Goal: Communication & Community: Share content

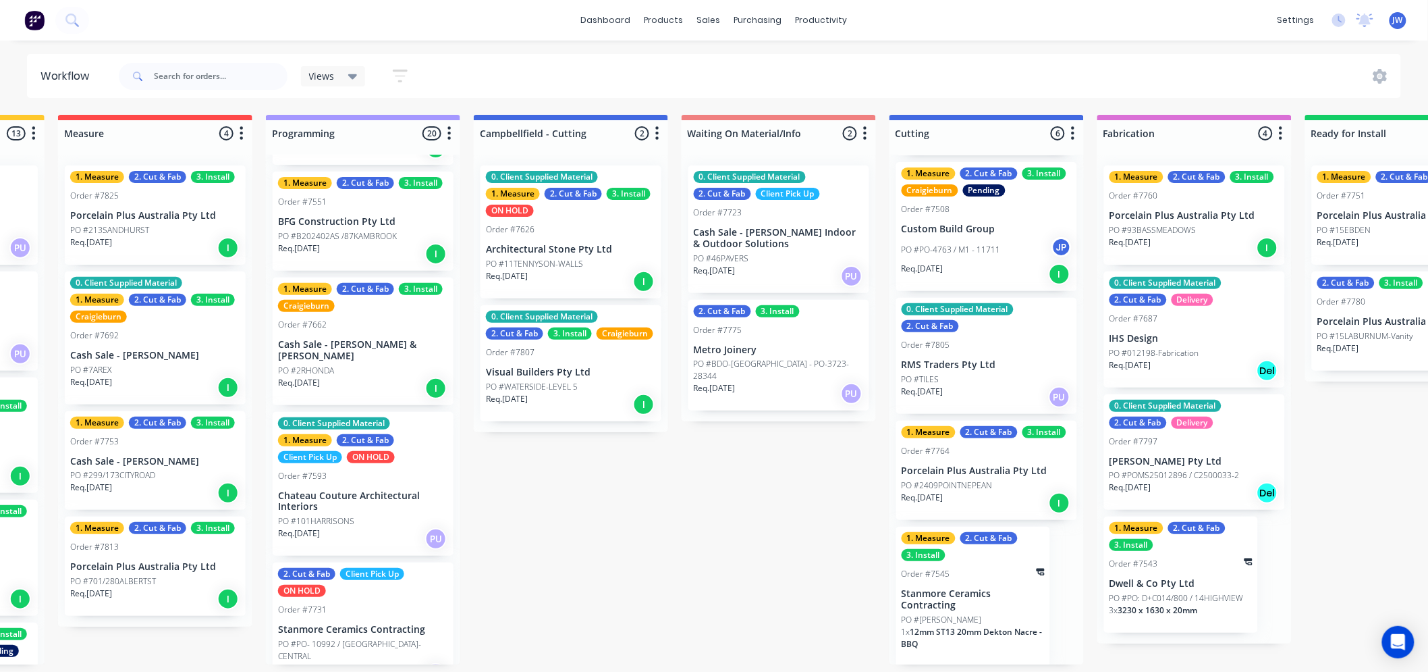
scroll to position [900, 0]
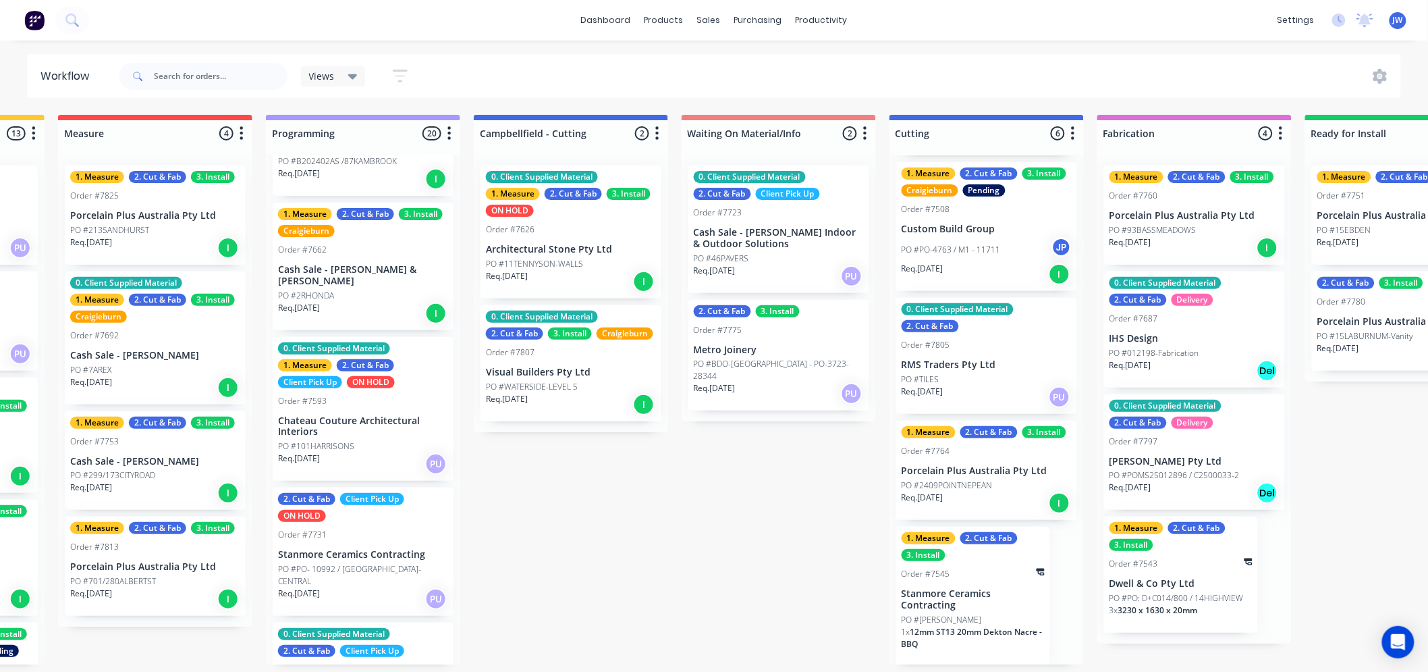
click at [365, 271] on p "Cash Sale - [PERSON_NAME] & [PERSON_NAME]" at bounding box center [363, 275] width 170 height 23
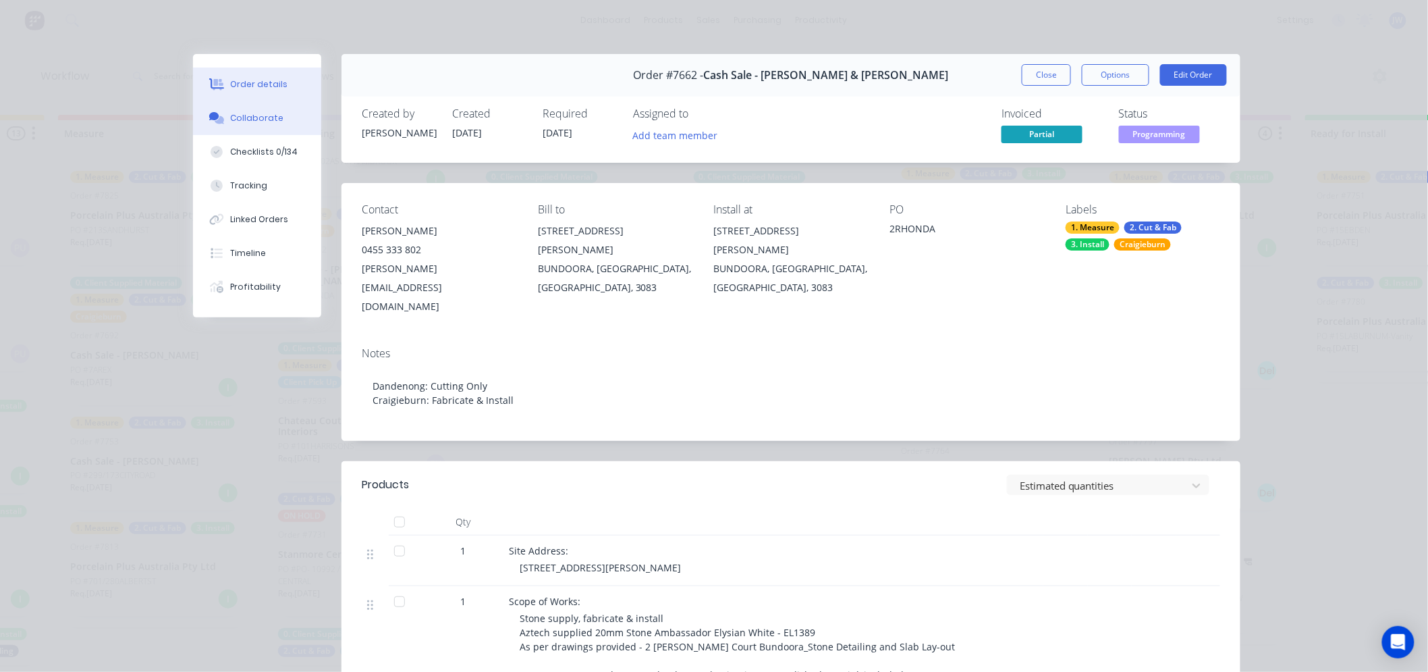
click at [263, 126] on button "Collaborate" at bounding box center [257, 118] width 128 height 34
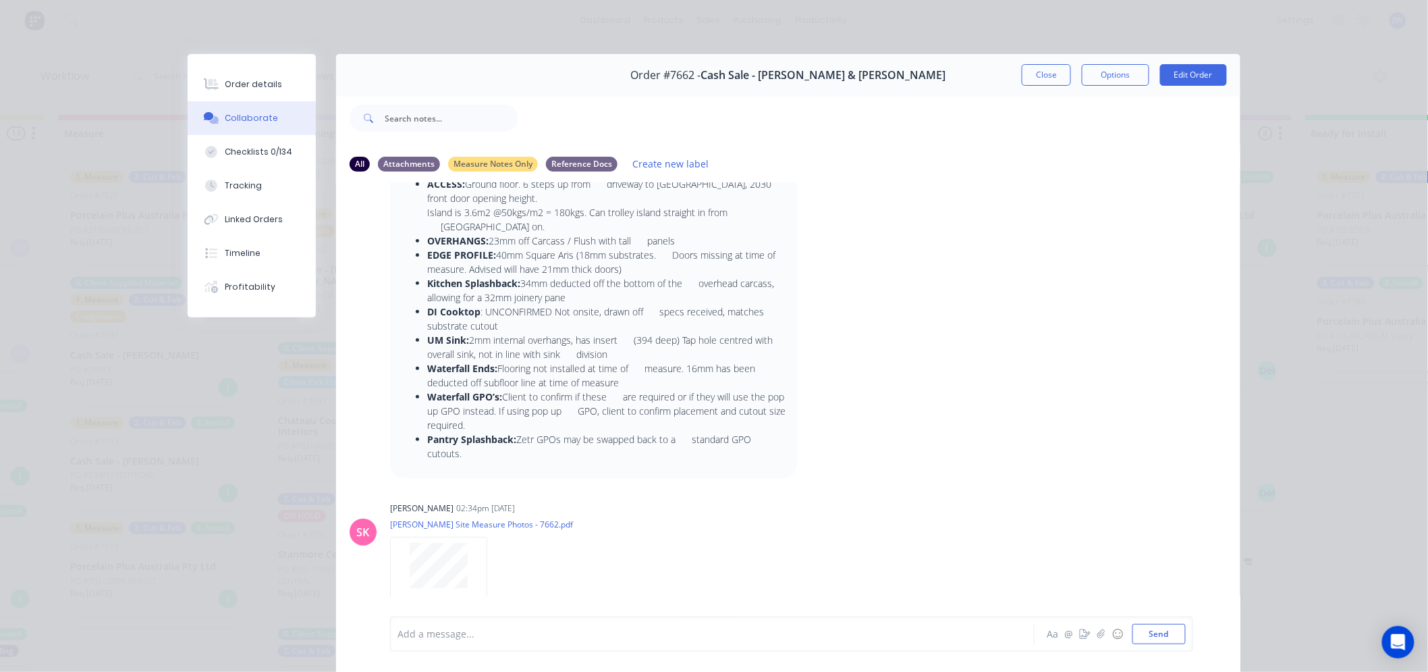
scroll to position [180, 0]
click at [1155, 632] on button "Send" at bounding box center [1158, 634] width 53 height 20
click at [1049, 76] on button "Close" at bounding box center [1046, 75] width 49 height 22
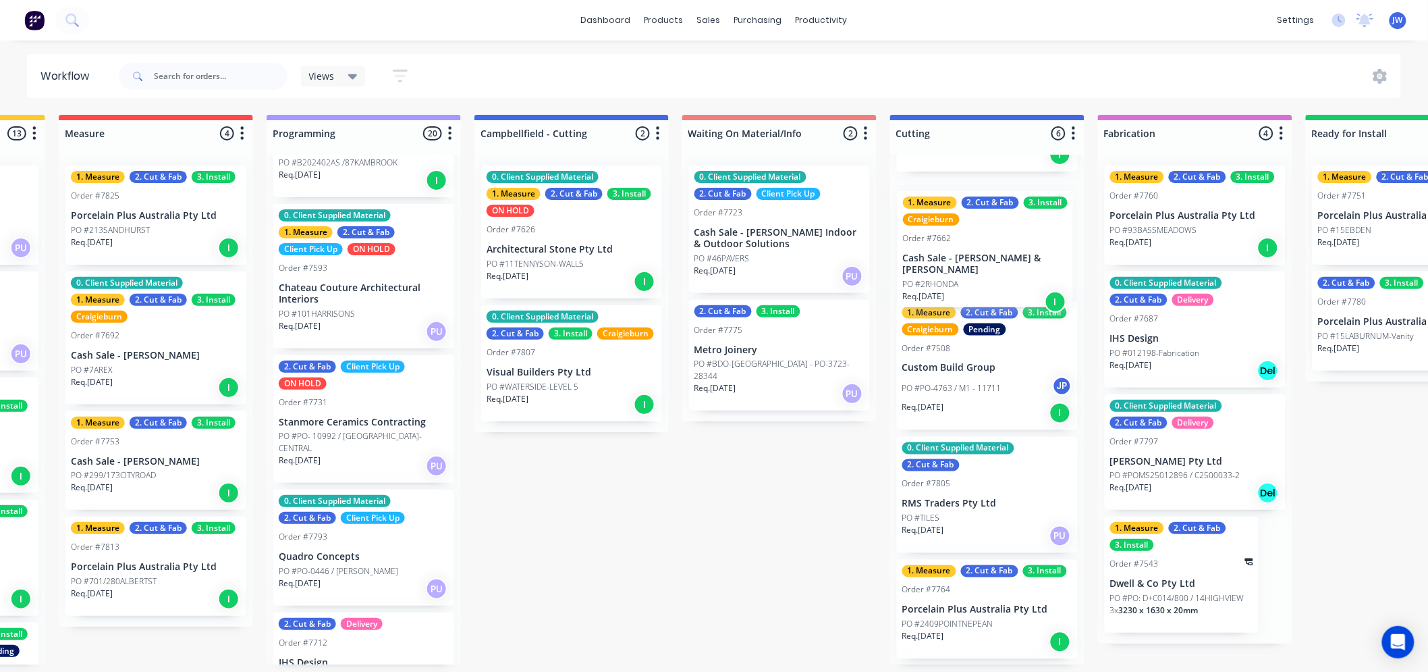
scroll to position [271, 0]
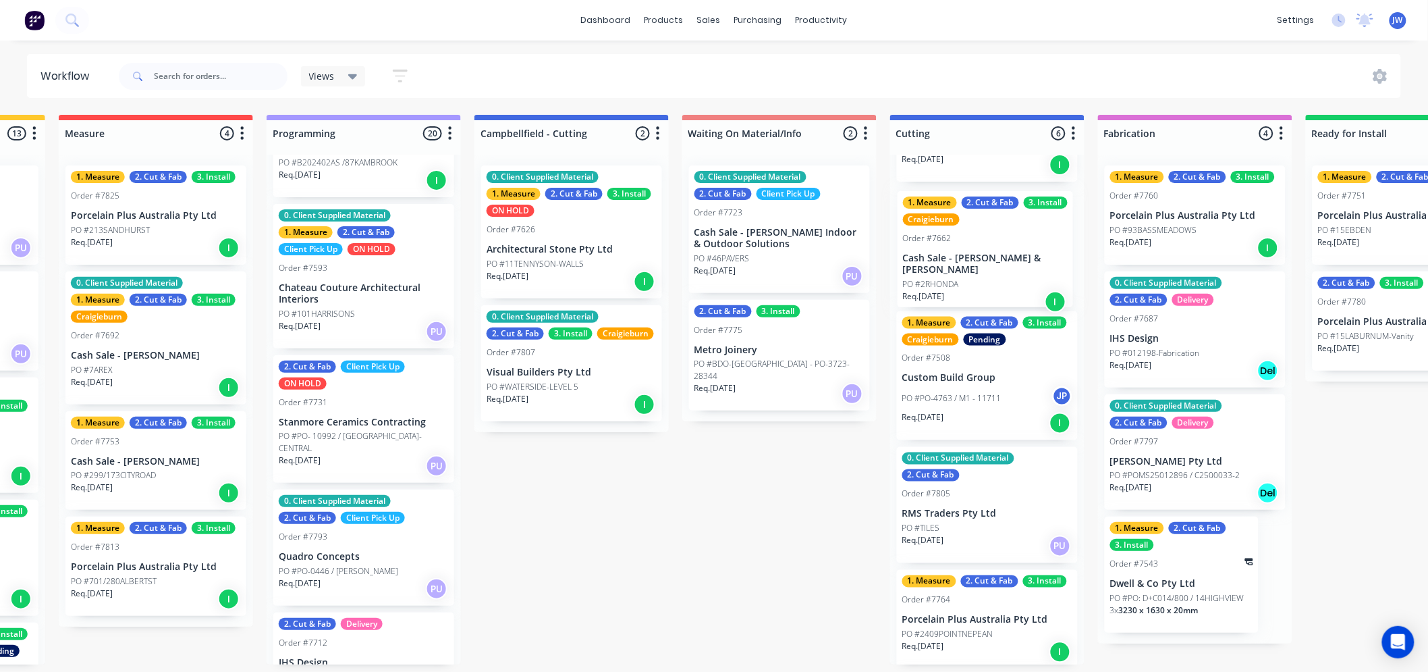
drag, startPoint x: 331, startPoint y: 277, endPoint x: 964, endPoint y: 270, distance: 632.4
click at [964, 270] on div "Submitted 12 Status colour #273444 hex #273444 Save Cancel Summaries Total orde…" at bounding box center [1023, 389] width 2838 height 549
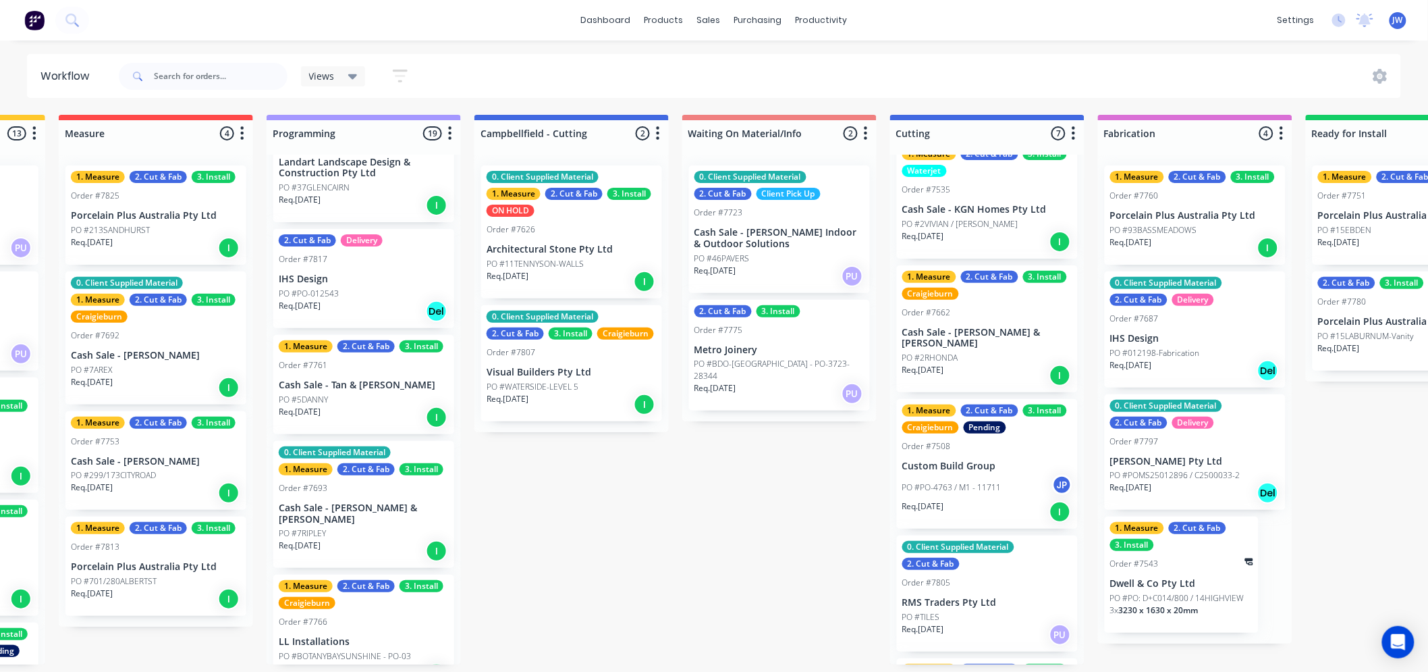
scroll to position [300, 0]
click at [358, 382] on p "Cash Sale - Tan & [PERSON_NAME]" at bounding box center [364, 384] width 170 height 11
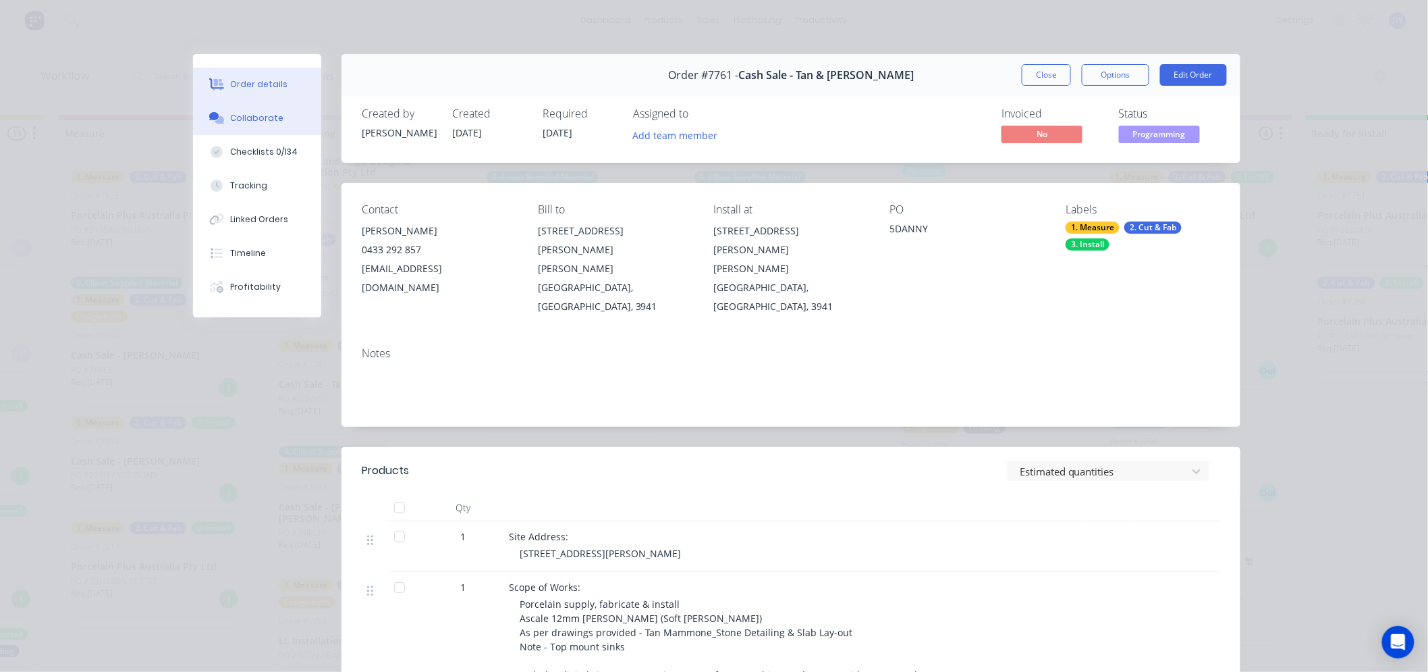
click at [273, 124] on div "Collaborate" at bounding box center [257, 118] width 53 height 12
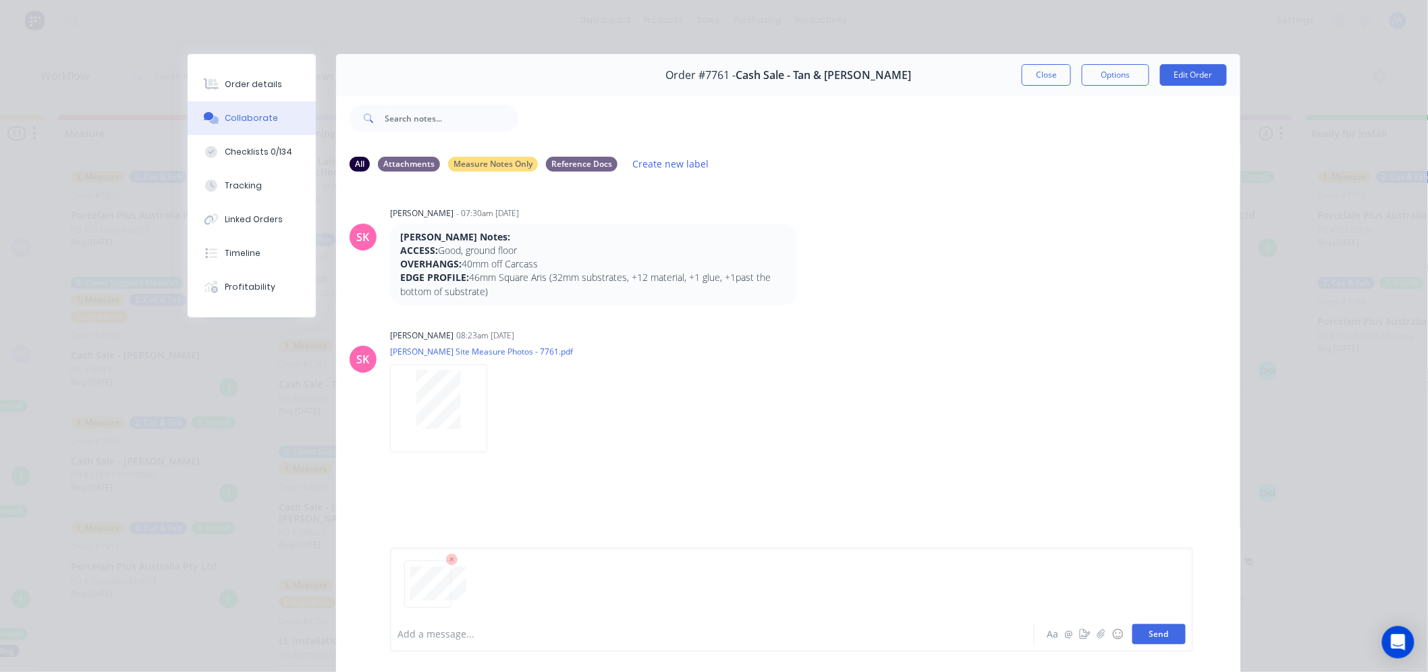
click at [1159, 636] on button "Send" at bounding box center [1158, 634] width 53 height 20
click at [1042, 82] on button "Close" at bounding box center [1046, 75] width 49 height 22
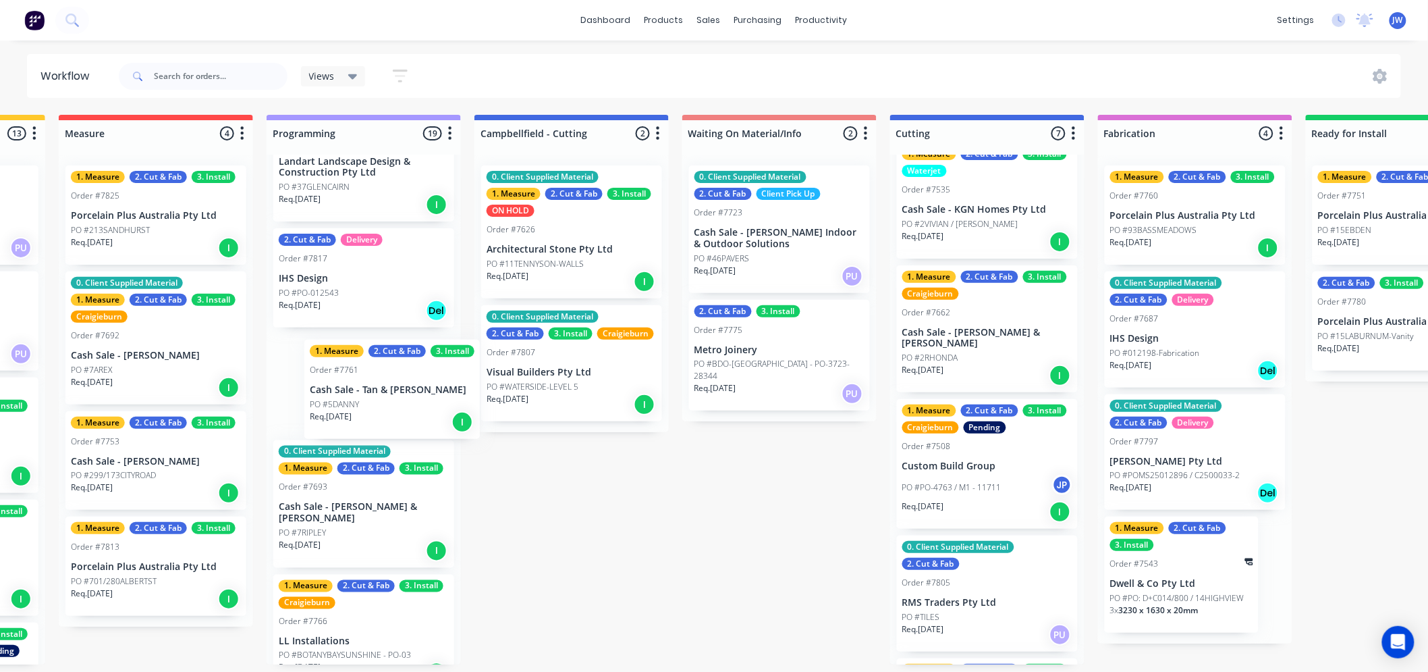
scroll to position [3, 385]
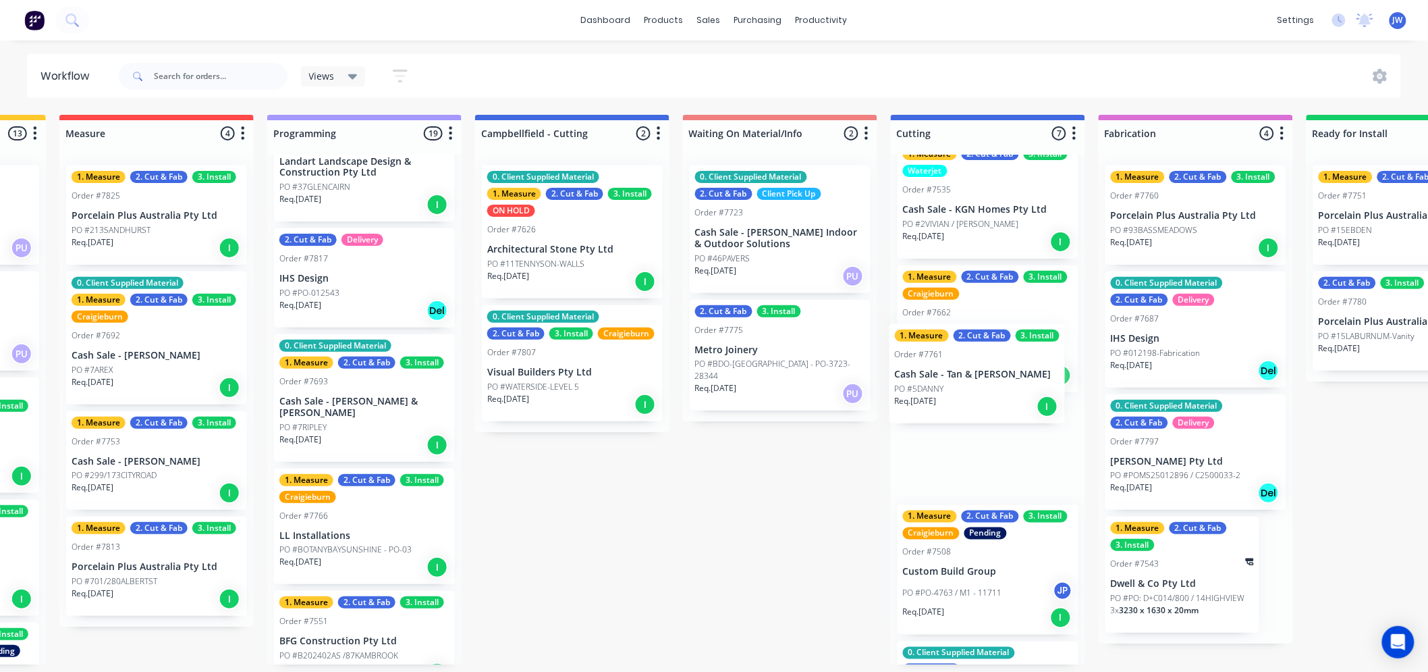
drag, startPoint x: 325, startPoint y: 395, endPoint x: 947, endPoint y: 390, distance: 622.3
click at [947, 390] on div "Submitted 12 Status colour #273444 hex #273444 Save Cancel Summaries Total orde…" at bounding box center [1024, 389] width 2838 height 549
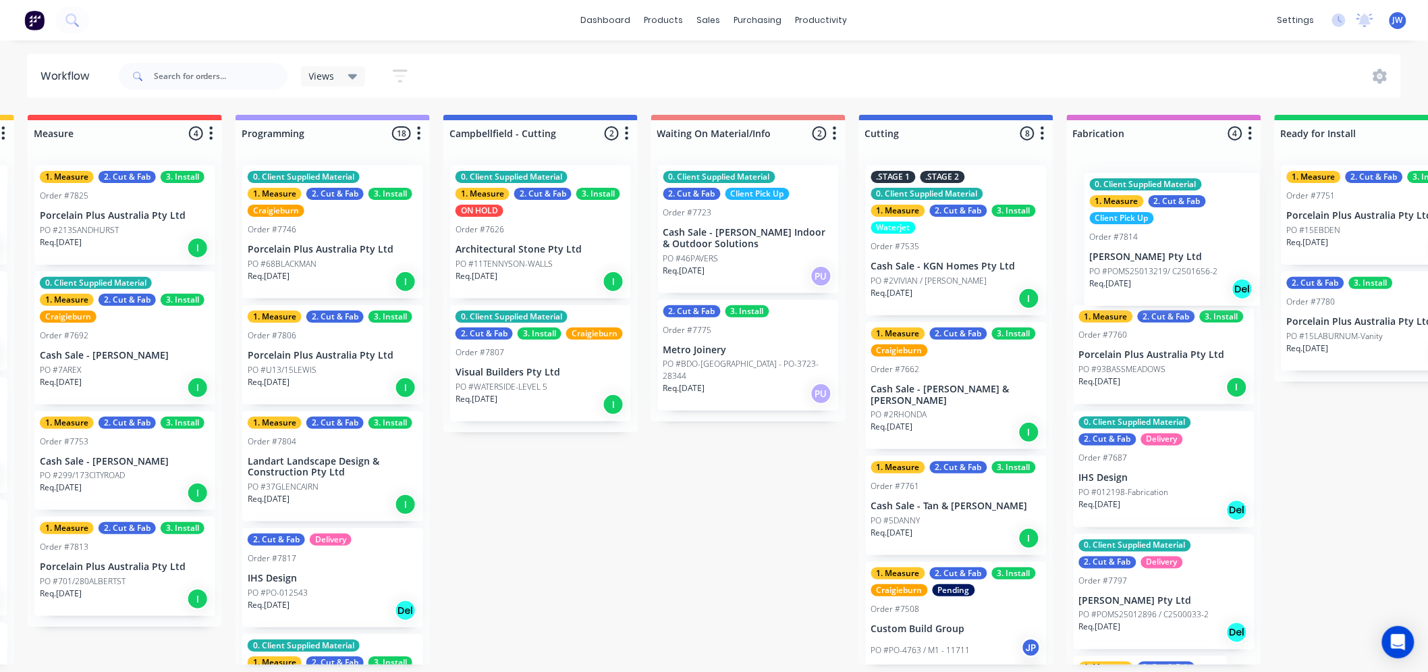
scroll to position [0, 439]
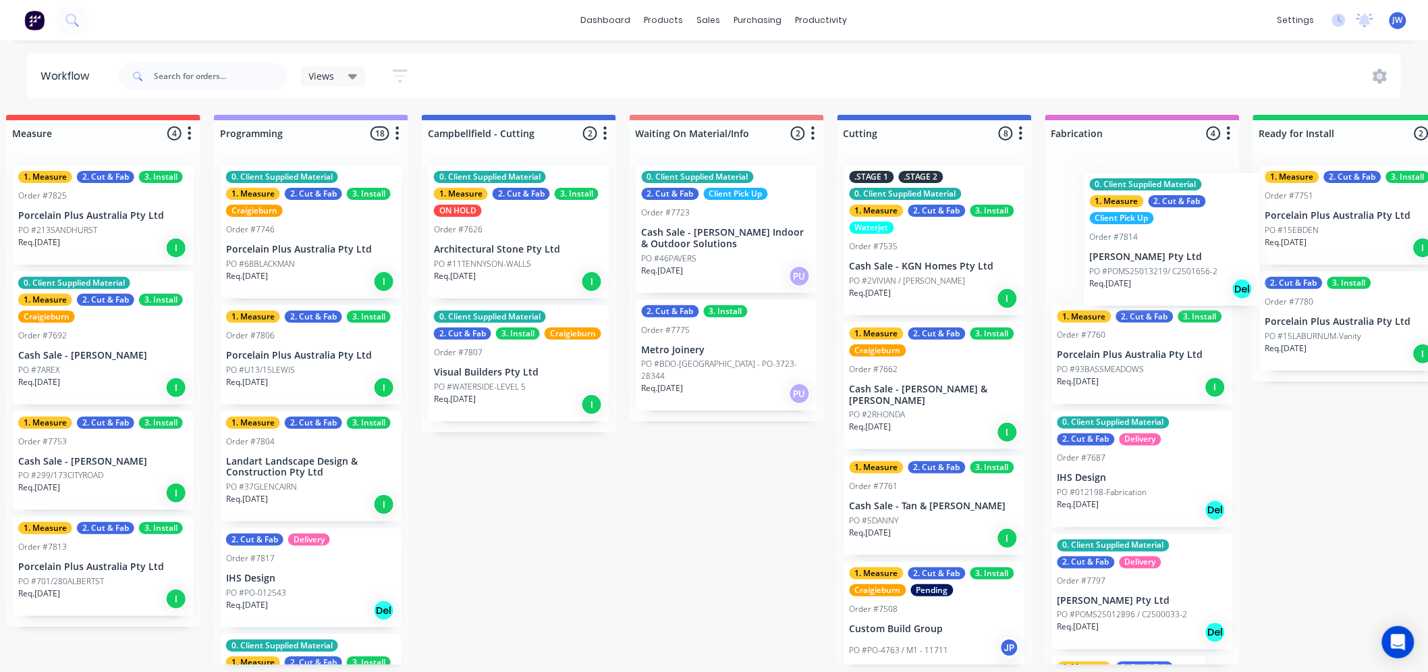
drag, startPoint x: 964, startPoint y: 248, endPoint x: 1164, endPoint y: 258, distance: 200.7
click at [1164, 258] on div "Submitted 12 Status colour #273444 hex #273444 Save Cancel Summaries Total orde…" at bounding box center [970, 389] width 2838 height 549
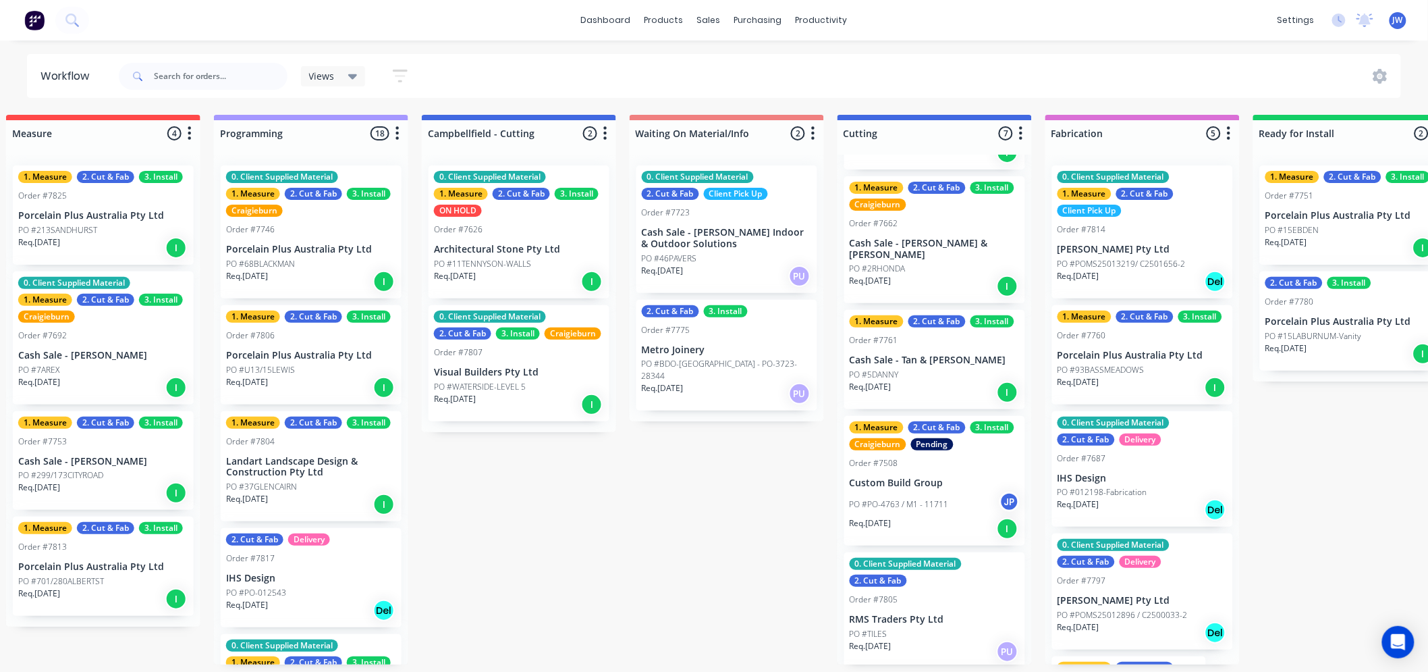
scroll to position [0, 0]
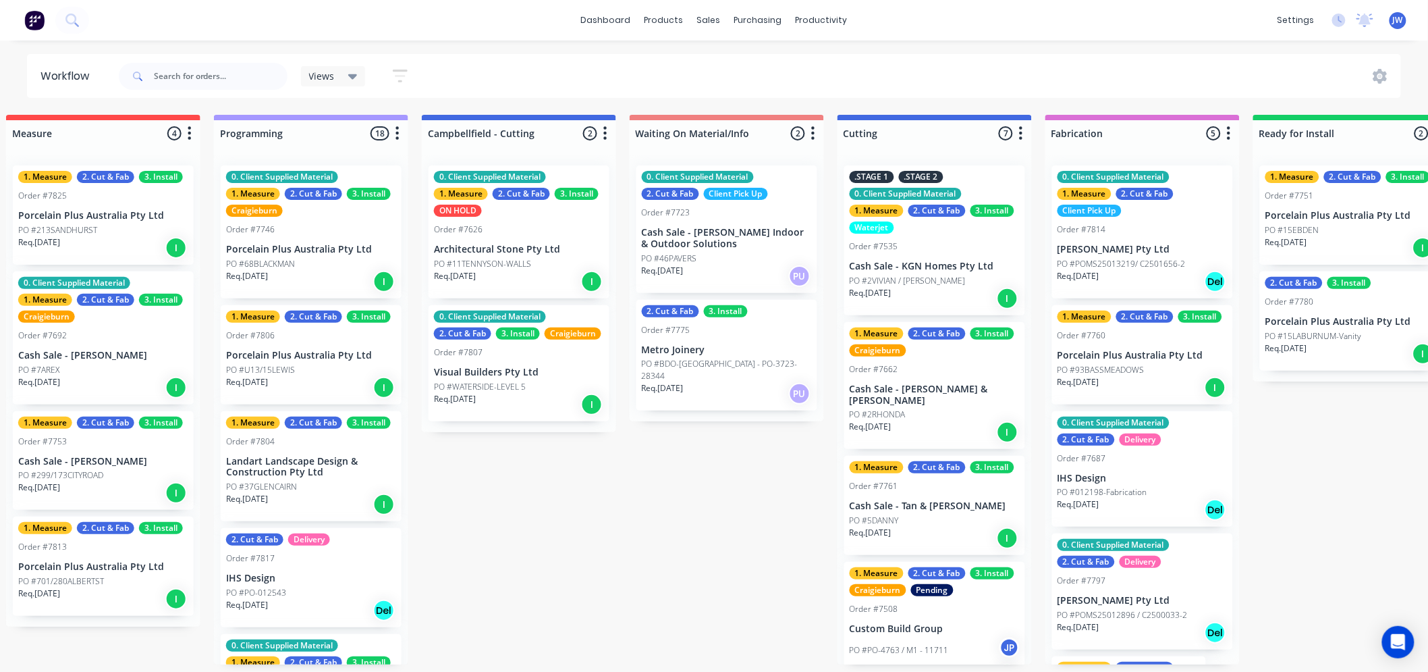
click at [703, 535] on div "Submitted 12 Status colour #273444 hex #273444 Save Cancel Summaries Total orde…" at bounding box center [970, 389] width 2838 height 549
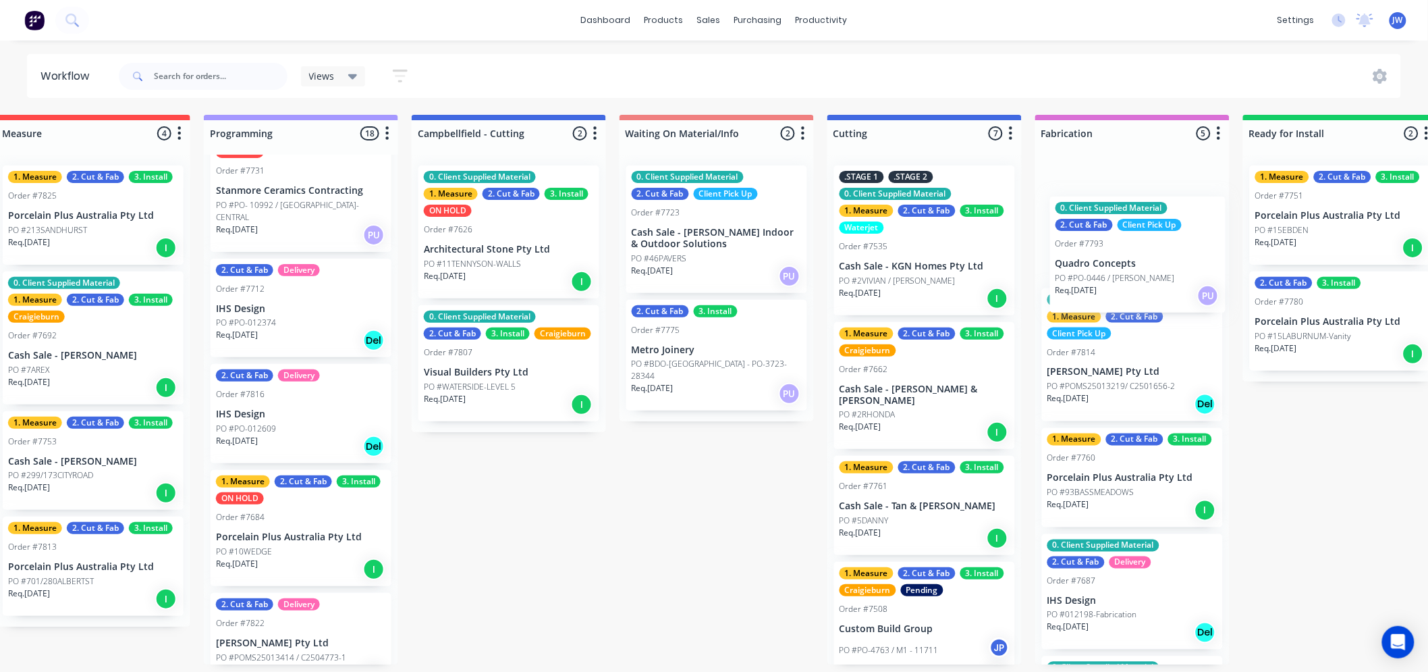
scroll to position [3, 456]
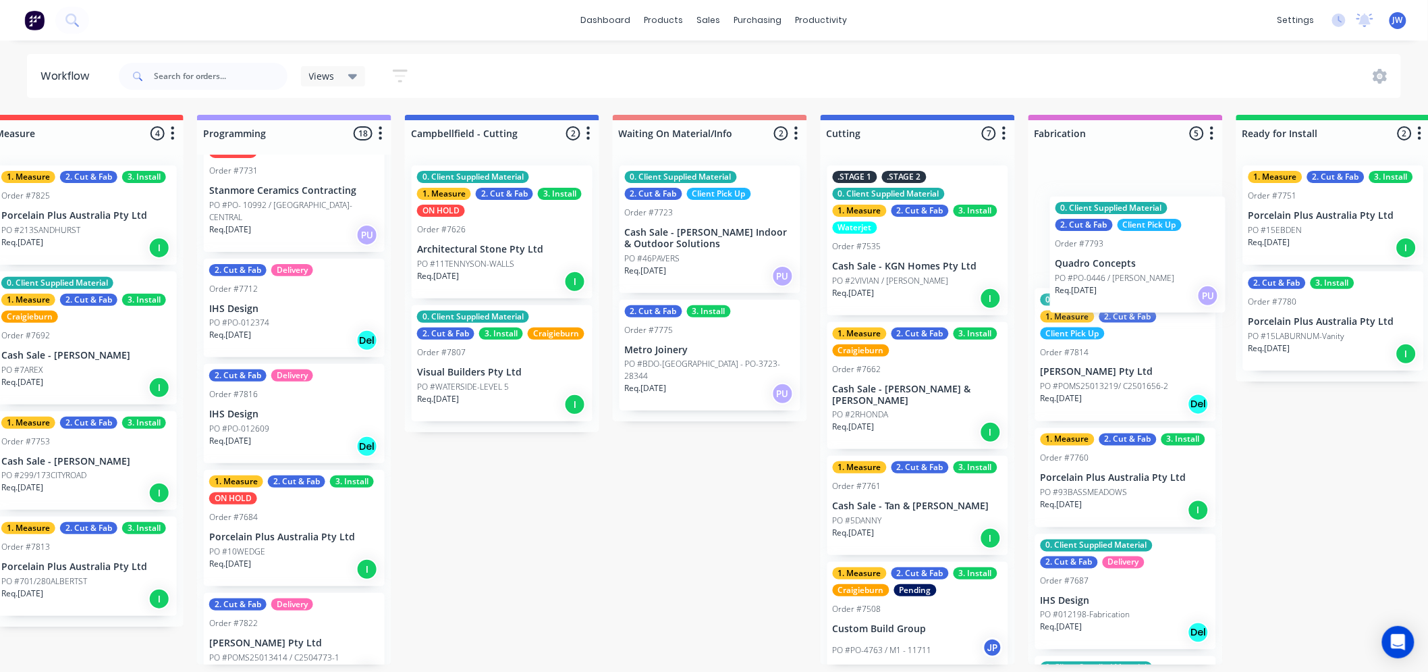
drag, startPoint x: 281, startPoint y: 305, endPoint x: 1128, endPoint y: 263, distance: 847.4
click at [1128, 263] on div "Submitted 12 Status colour #273444 hex #273444 Save Cancel Summaries Total orde…" at bounding box center [953, 389] width 2838 height 549
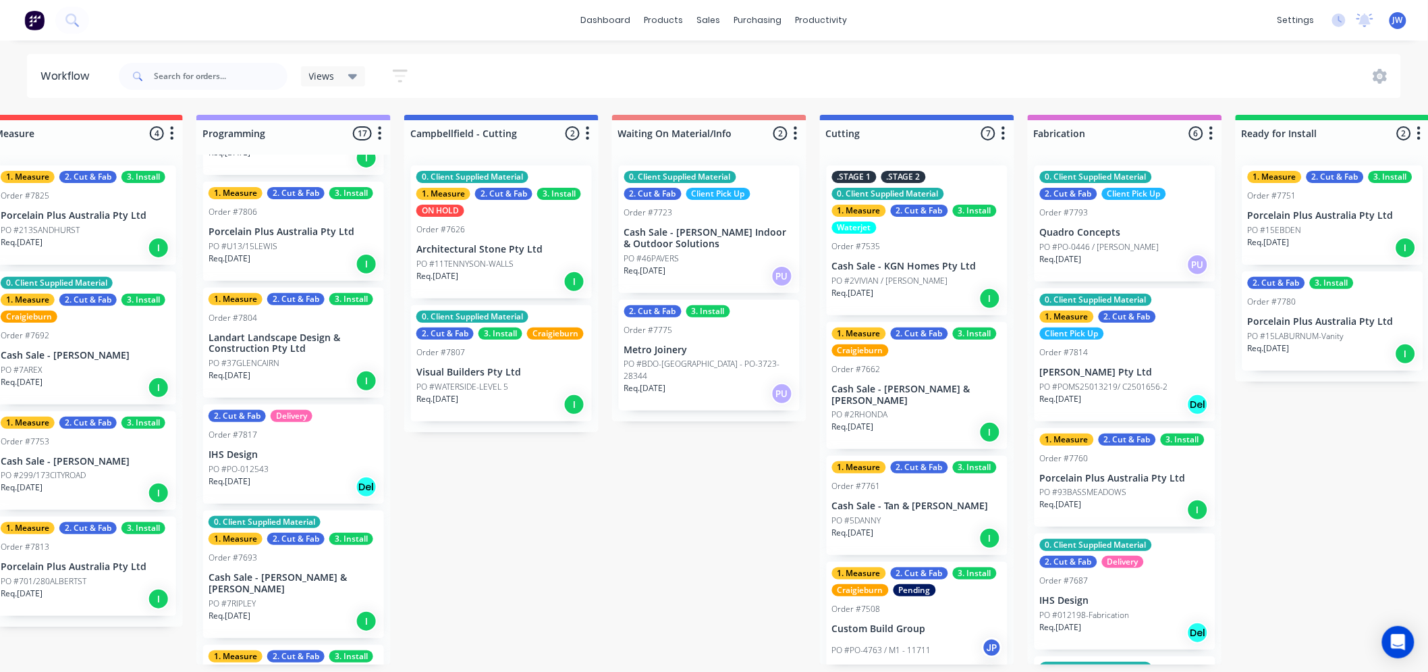
scroll to position [150, 0]
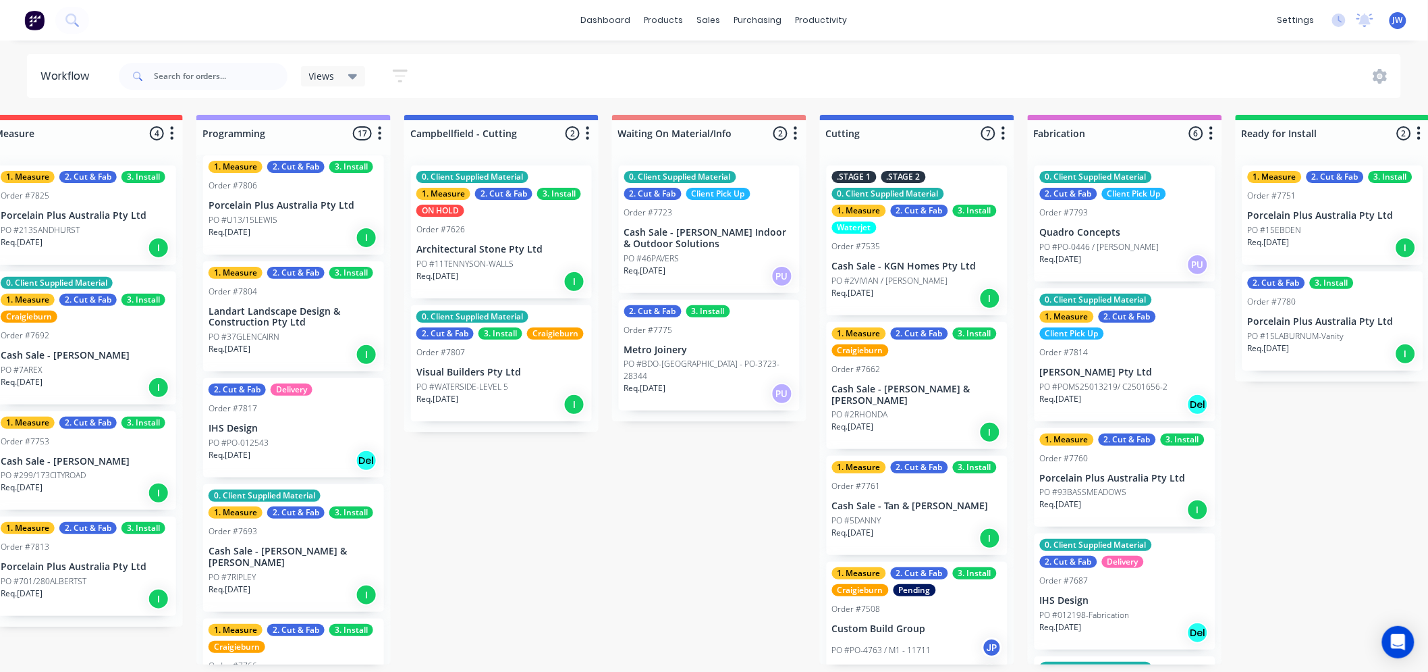
click at [694, 482] on div "Submitted 12 Status colour #273444 hex #273444 Save Cancel Summaries Total orde…" at bounding box center [953, 389] width 2838 height 549
click at [543, 497] on div "Submitted 12 Status colour #273444 hex #273444 Save Cancel Summaries Total orde…" at bounding box center [953, 389] width 2838 height 549
click at [703, 467] on div "Submitted 12 Status colour #273444 hex #273444 Save Cancel Summaries Total orde…" at bounding box center [953, 389] width 2838 height 549
click at [972, 49] on html "dashboard products sales purchasing productivity dashboard products Product Cat…" at bounding box center [258, 295] width 1428 height 591
click at [722, 503] on div "Submitted 12 Status colour #273444 hex #273444 Save Cancel Summaries Total orde…" at bounding box center [953, 389] width 2838 height 549
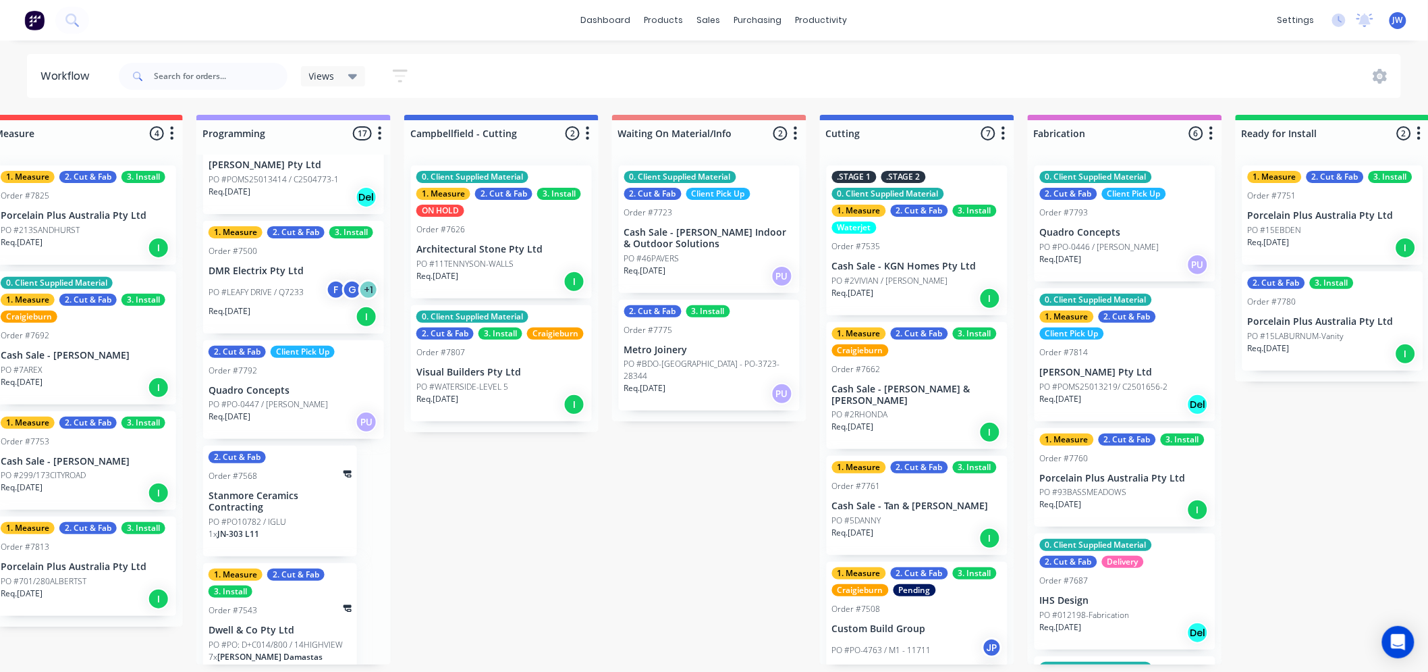
scroll to position [3, 456]
click at [925, 49] on div "dashboard products sales purchasing productivity dashboard products Product Cat…" at bounding box center [258, 295] width 1428 height 591
click at [753, 469] on div "Submitted 12 Status colour #273444 hex #273444 Save Cancel Summaries Total orde…" at bounding box center [953, 389] width 2838 height 549
click at [534, 488] on div "Submitted 12 Status colour #273444 hex #273444 Save Cancel Summaries Total orde…" at bounding box center [953, 389] width 2838 height 549
click at [696, 450] on div "Submitted 12 Status colour #273444 hex #273444 Save Cancel Summaries Total orde…" at bounding box center [953, 389] width 2838 height 549
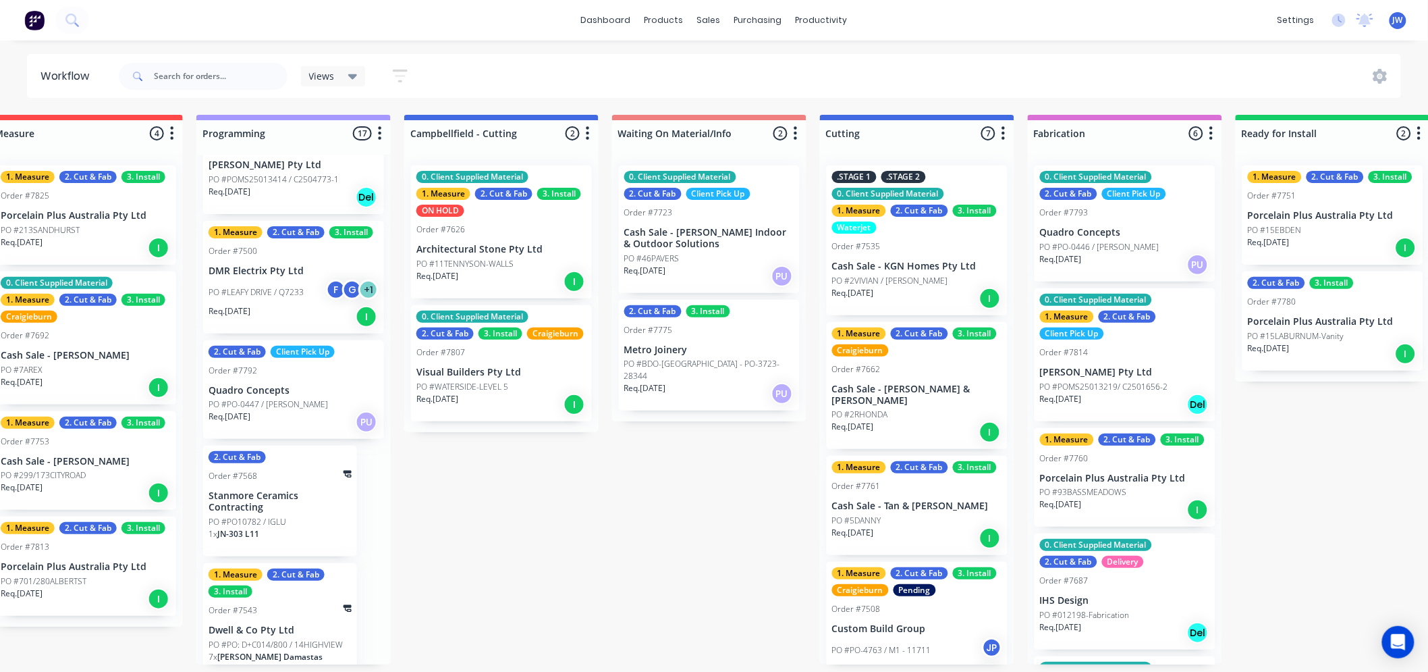
click at [638, 493] on div "Submitted 12 Status colour #273444 hex #273444 Save Cancel Summaries Total orde…" at bounding box center [953, 389] width 2838 height 549
click at [535, 501] on div "Submitted 12 Status colour #273444 hex #273444 Save Cancel Summaries Total orde…" at bounding box center [953, 389] width 2838 height 549
click at [722, 507] on div "Submitted 12 Status colour #273444 hex #273444 Save Cancel Summaries Total orde…" at bounding box center [953, 389] width 2838 height 549
click at [690, 543] on div "Submitted 12 Status colour #273444 hex #273444 Save Cancel Summaries Total orde…" at bounding box center [953, 389] width 2838 height 549
click at [541, 497] on div "Submitted 12 Status colour #273444 hex #273444 Save Cancel Summaries Total orde…" at bounding box center [953, 389] width 2838 height 549
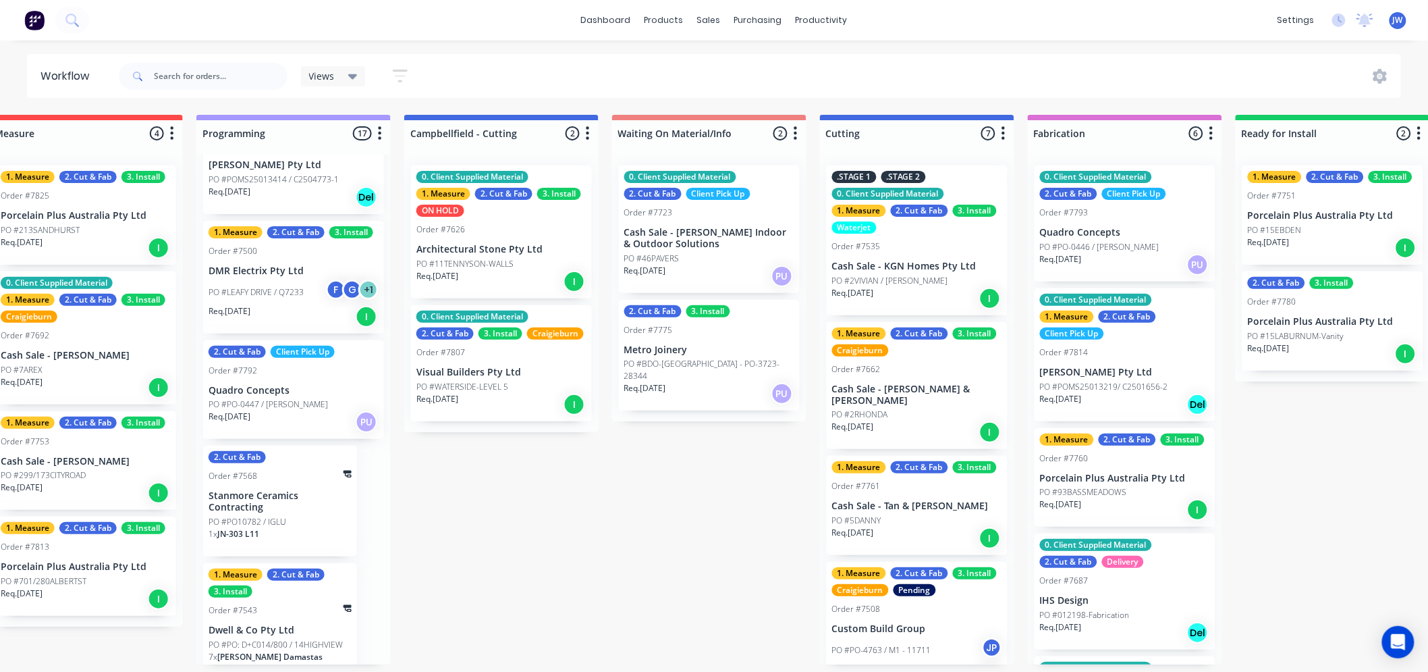
click at [672, 458] on div "Submitted 12 Status colour #273444 hex #273444 Save Cancel Summaries Total orde…" at bounding box center [953, 389] width 2838 height 549
click at [518, 502] on div "Submitted 12 Status colour #273444 hex #273444 Save Cancel Summaries Total orde…" at bounding box center [953, 389] width 2838 height 549
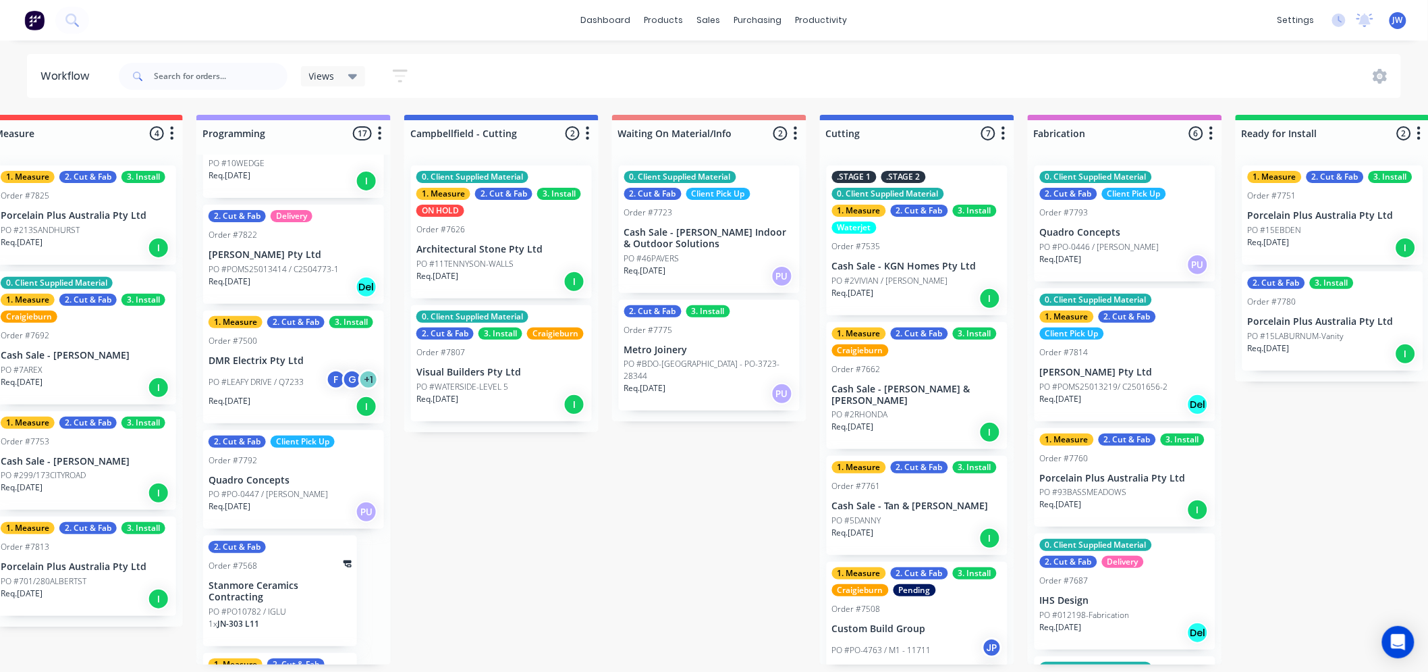
scroll to position [1502, 0]
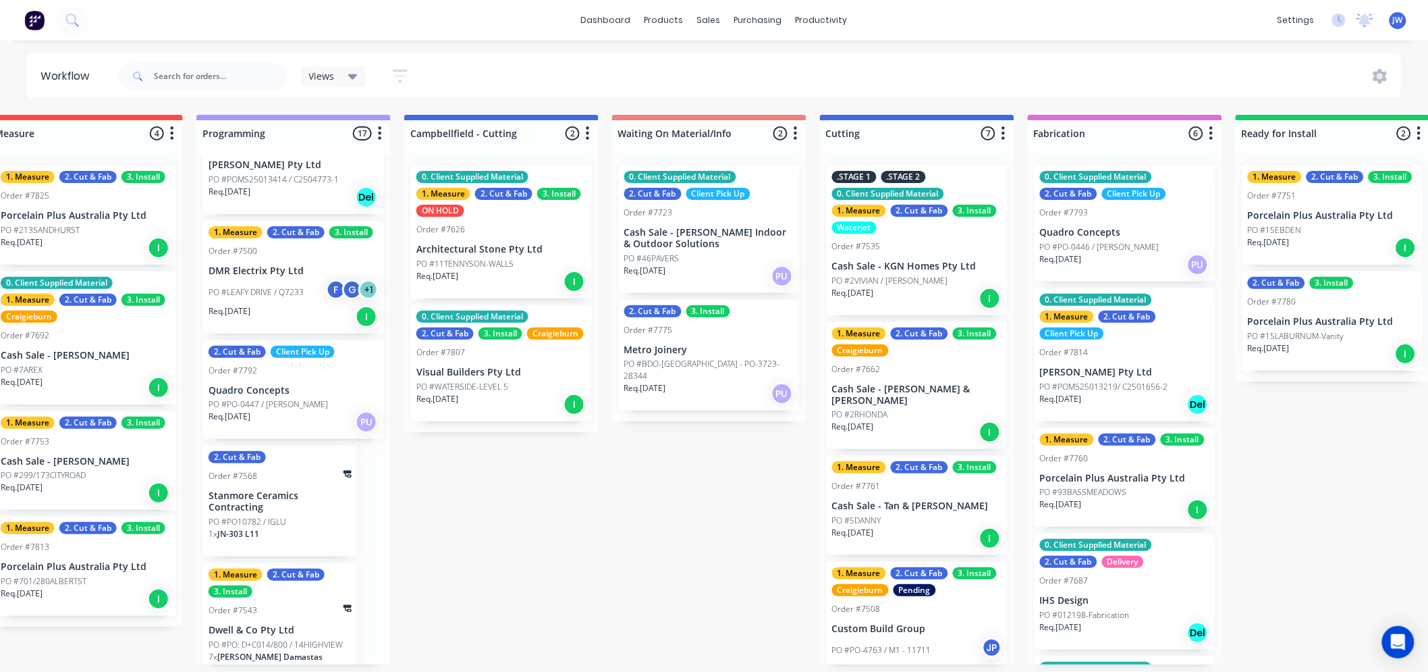
click at [560, 486] on div "Submitted 12 Status colour #273444 hex #273444 Save Cancel Summaries Total orde…" at bounding box center [953, 389] width 2838 height 549
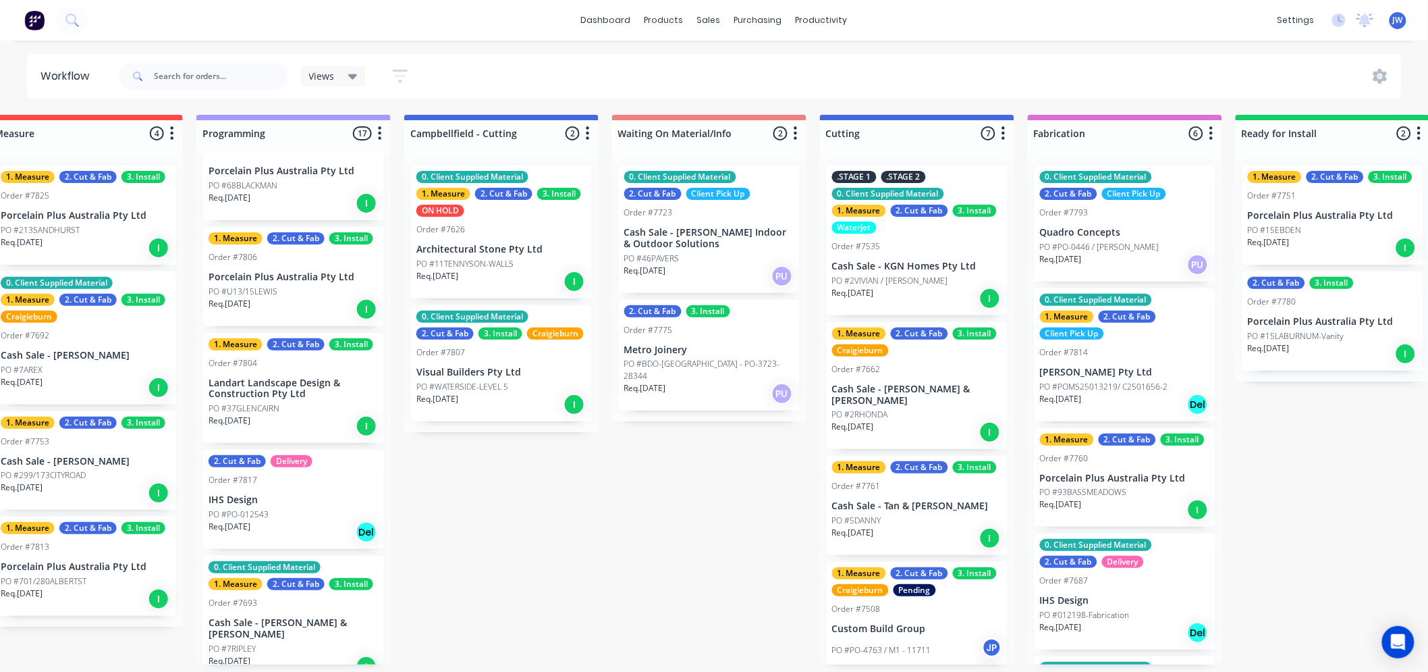
scroll to position [0, 0]
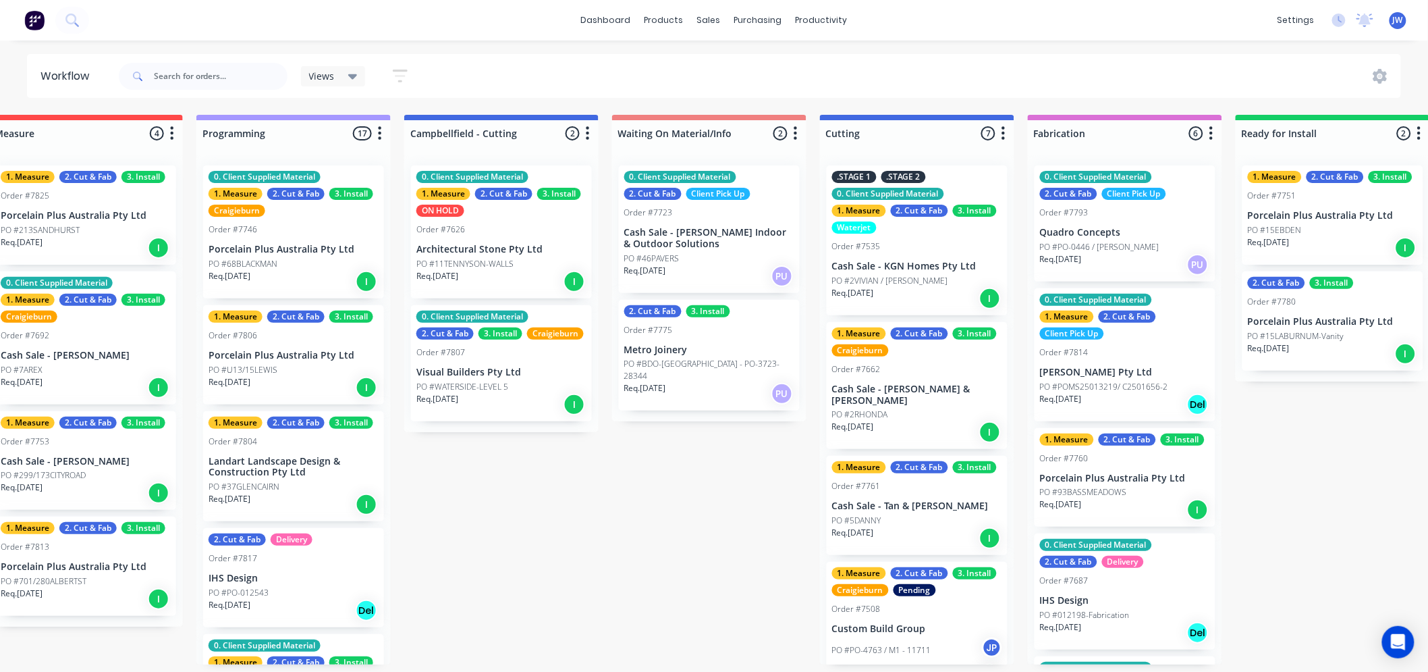
click at [632, 45] on div "dashboard products sales purchasing productivity dashboard products Product Cat…" at bounding box center [258, 295] width 1428 height 591
click at [537, 48] on div "dashboard products sales purchasing productivity dashboard products Product Cat…" at bounding box center [258, 295] width 1428 height 591
click at [699, 493] on div "Submitted 12 Status colour #273444 hex #273444 Save Cancel Summaries Total orde…" at bounding box center [953, 389] width 2838 height 549
click at [532, 508] on div "Submitted 12 Status colour #273444 hex #273444 Save Cancel Summaries Total orde…" at bounding box center [953, 389] width 2838 height 549
click at [714, 468] on div "Submitted 12 Status colour #273444 hex #273444 Save Cancel Summaries Total orde…" at bounding box center [953, 389] width 2838 height 549
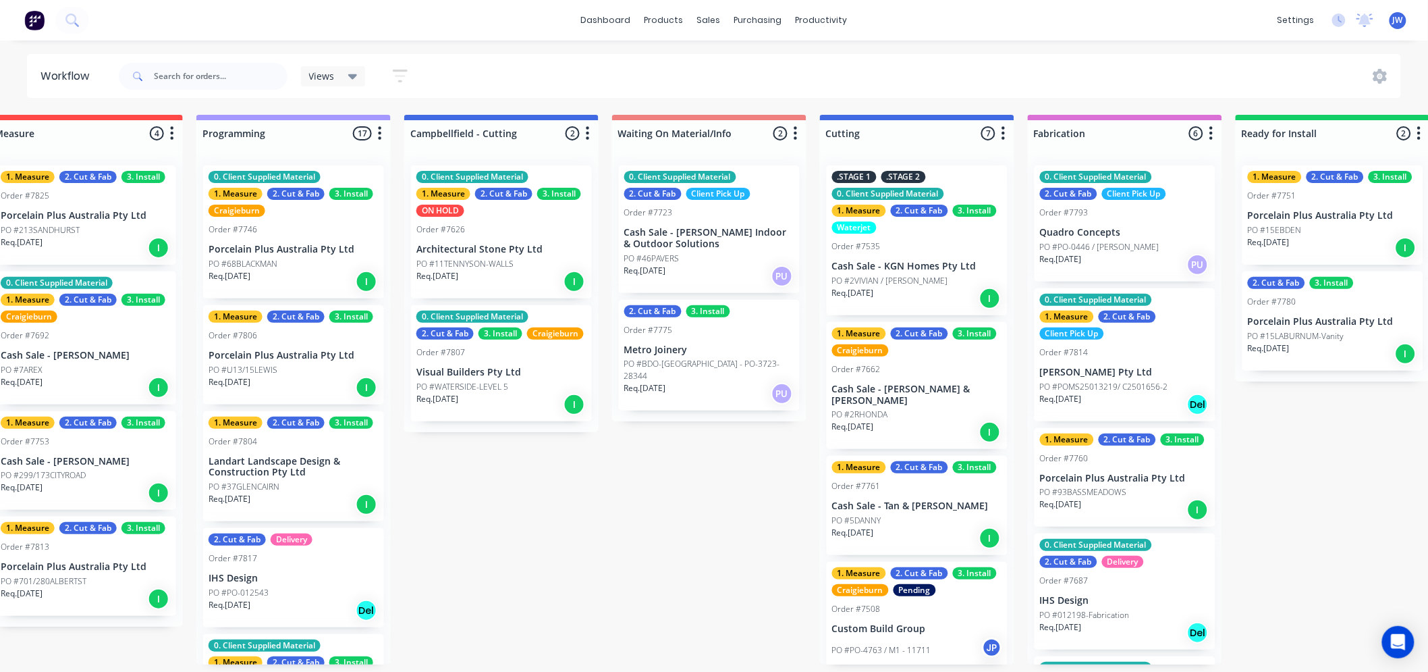
click at [558, 487] on div "Submitted 12 Status colour #273444 hex #273444 Save Cancel Summaries Total orde…" at bounding box center [953, 389] width 2838 height 549
click at [699, 459] on div "Submitted 12 Status colour #273444 hex #273444 Save Cancel Summaries Total orde…" at bounding box center [953, 389] width 2838 height 549
click at [526, 455] on div "Submitted 12 Status colour #273444 hex #273444 Save Cancel Summaries Total orde…" at bounding box center [953, 389] width 2838 height 549
click at [480, 481] on div "Submitted 12 Status colour #273444 hex #273444 Save Cancel Summaries Total orde…" at bounding box center [953, 389] width 2838 height 549
click at [661, 480] on div "Submitted 12 Status colour #273444 hex #273444 Save Cancel Summaries Total orde…" at bounding box center [953, 389] width 2838 height 549
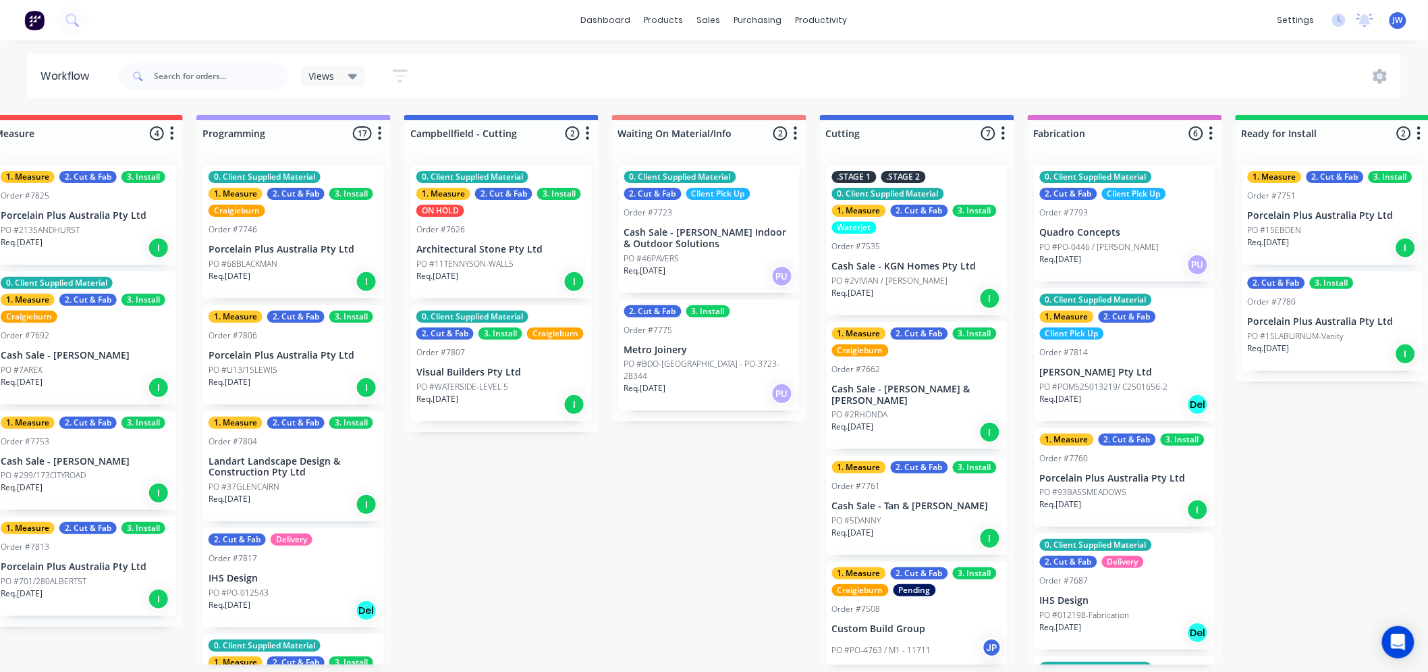
drag, startPoint x: 1291, startPoint y: 494, endPoint x: 1297, endPoint y: 489, distance: 8.1
click at [1291, 494] on div "Submitted 12 Status colour #273444 hex #273444 Save Cancel Summaries Total orde…" at bounding box center [953, 389] width 2838 height 549
click at [972, 50] on html "dashboard products sales purchasing productivity dashboard products Product Cat…" at bounding box center [258, 295] width 1428 height 591
click at [1286, 442] on div "Submitted 12 Status colour #273444 hex #273444 Save Cancel Summaries Total orde…" at bounding box center [953, 389] width 2838 height 549
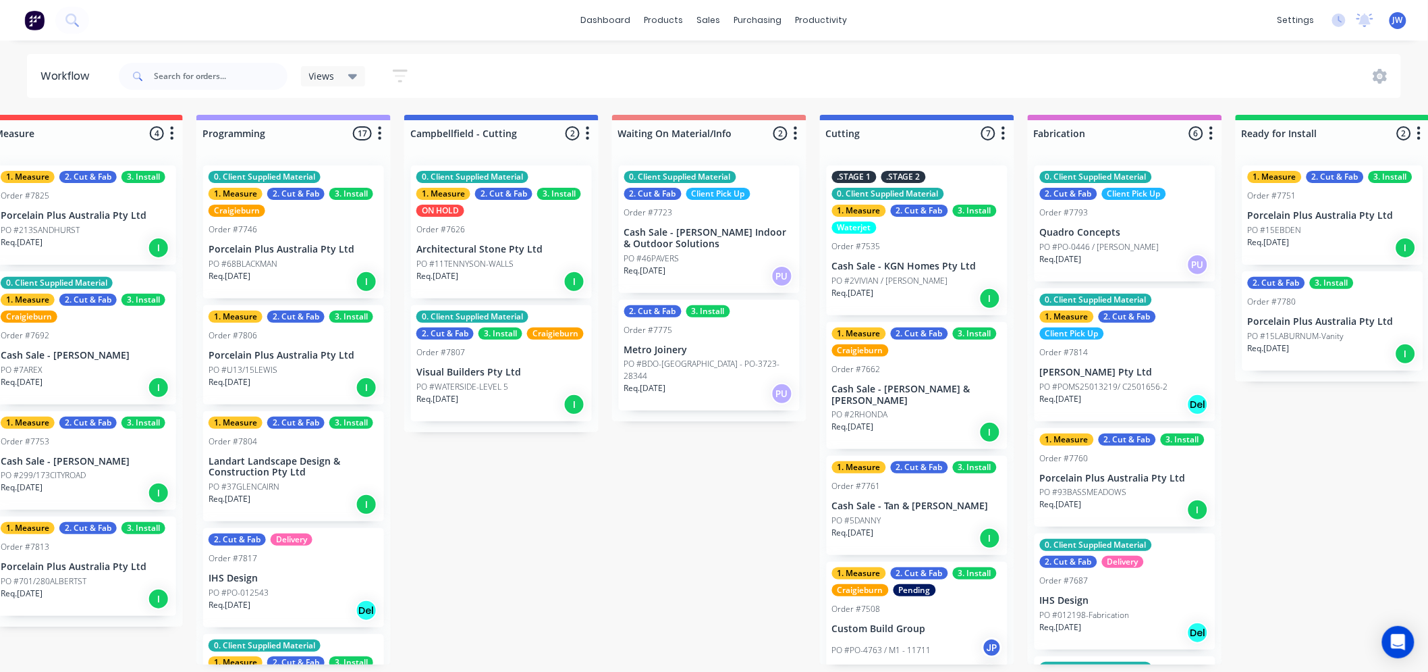
click at [541, 514] on div "Submitted 12 Status colour #273444 hex #273444 Save Cancel Summaries Total orde…" at bounding box center [953, 389] width 2838 height 549
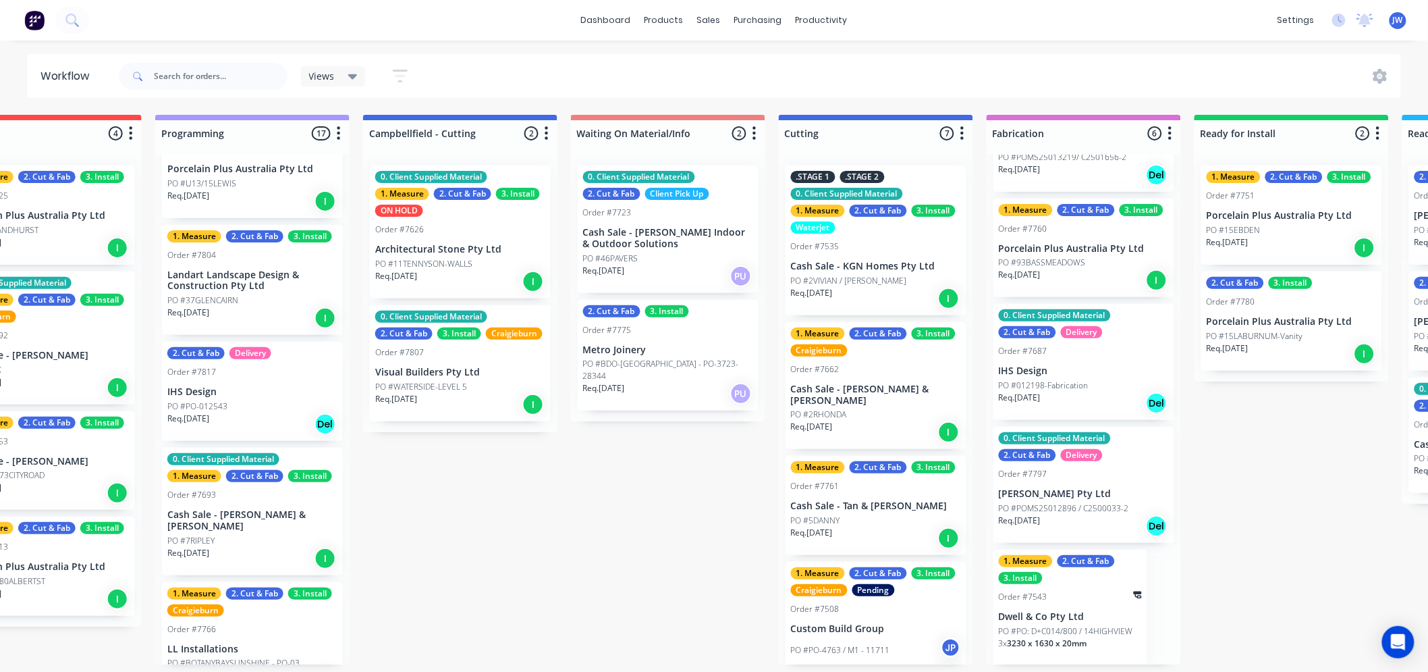
scroll to position [225, 0]
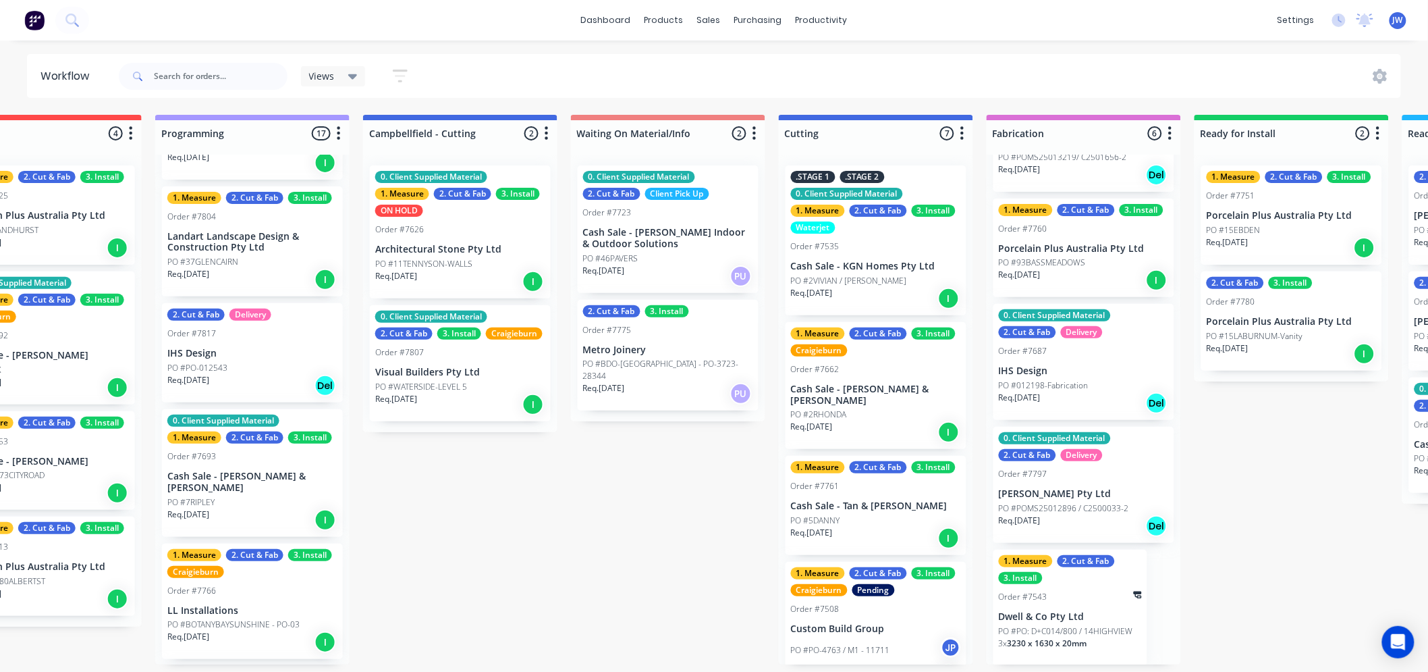
click at [554, 552] on div "Submitted 12 Status colour #273444 hex #273444 Save Cancel Summaries Total orde…" at bounding box center [911, 389] width 2838 height 549
click at [649, 525] on div "Submitted 12 Status colour #273444 hex #273444 Save Cancel Summaries Total orde…" at bounding box center [911, 389] width 2838 height 549
